Goal: Find specific page/section: Find specific page/section

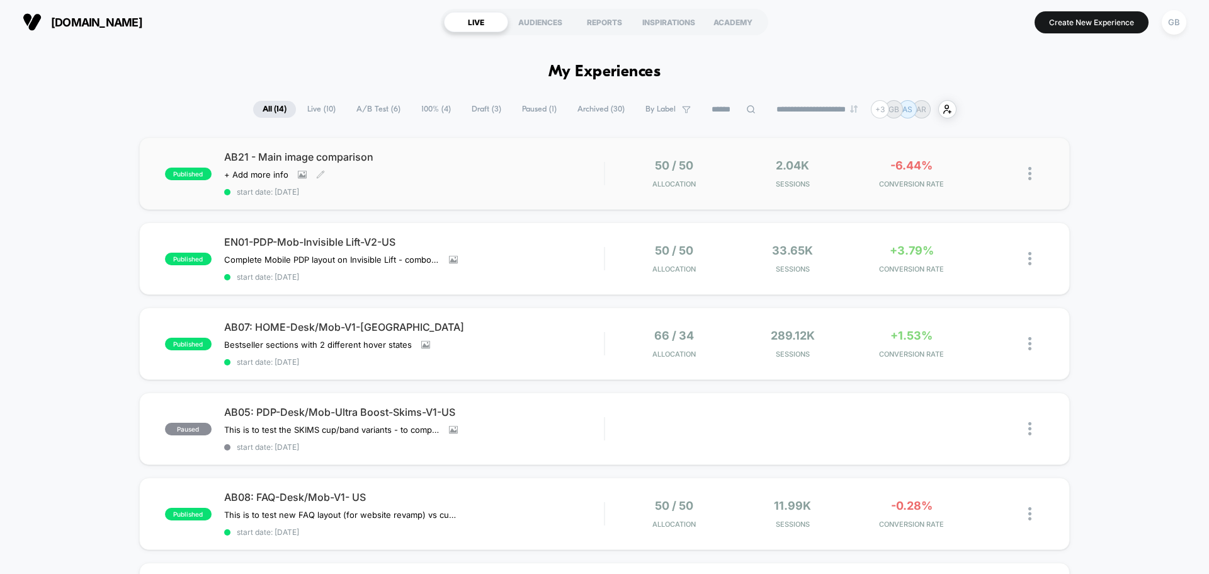
click at [482, 173] on div "Click to view images Click to edit experience details + Add more info" at bounding box center [357, 174] width 266 height 10
